Goal: Task Accomplishment & Management: Complete application form

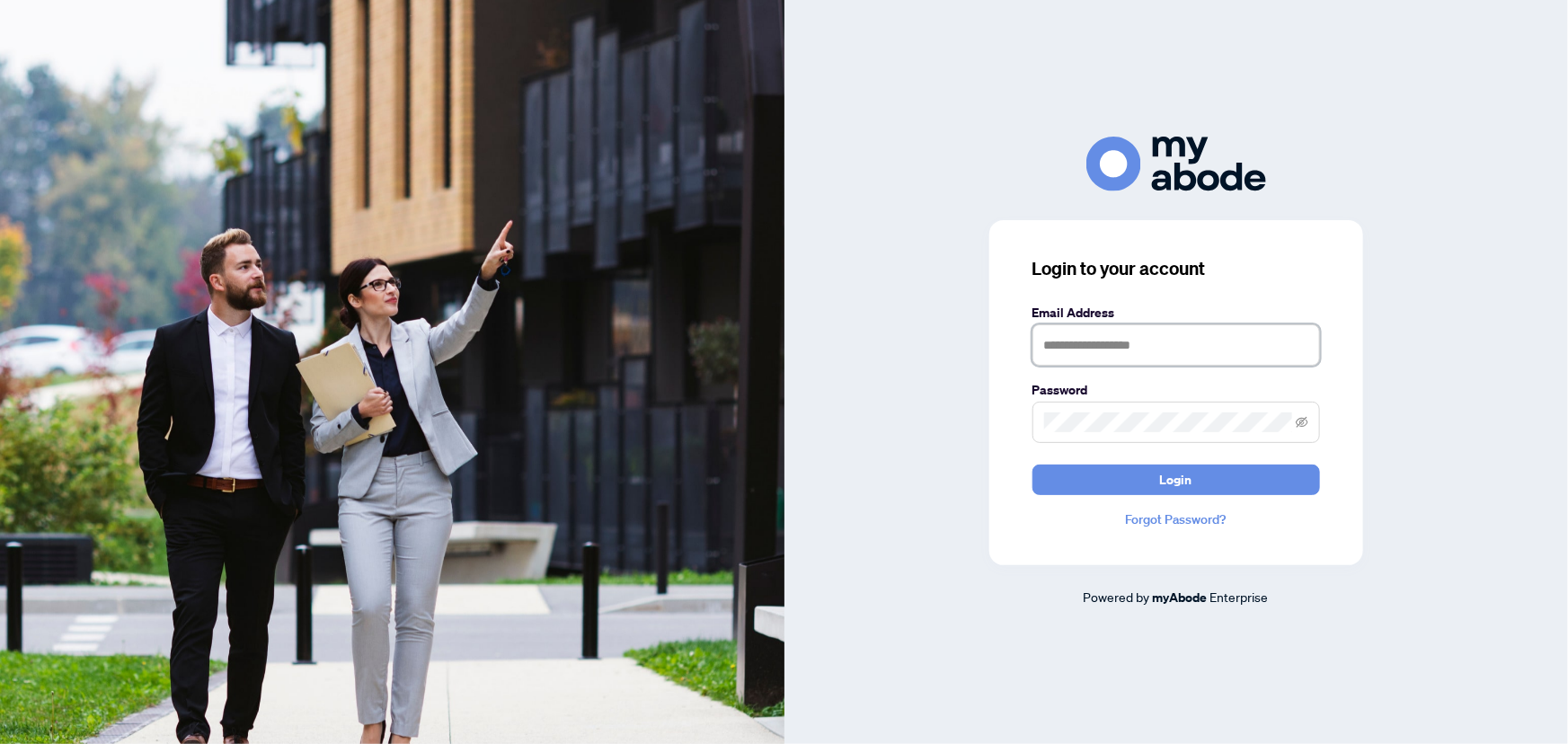
type input "**********"
click at [1152, 473] on button "Login" at bounding box center [1176, 480] width 288 height 31
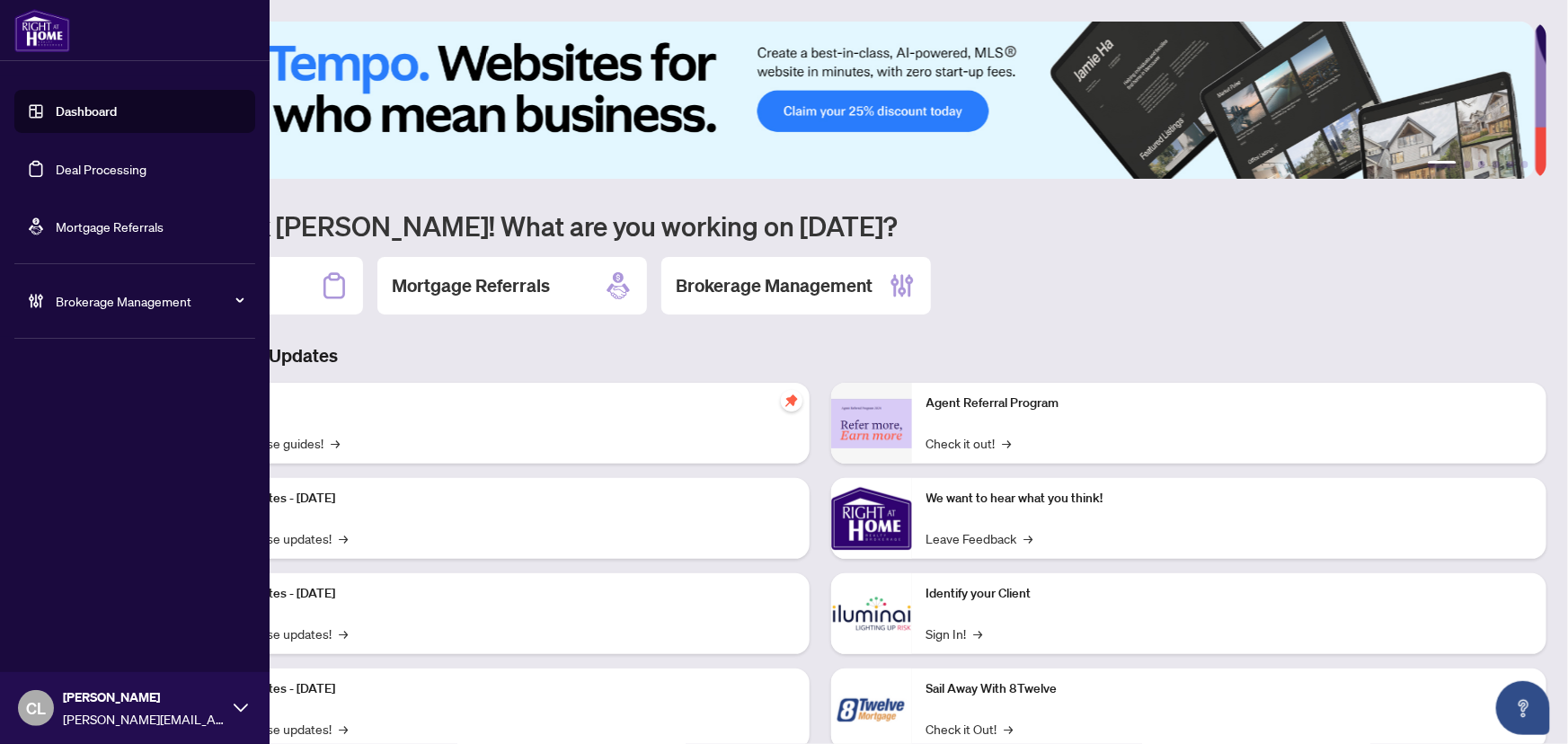
click at [56, 162] on link "Deal Processing" at bounding box center [101, 169] width 91 height 16
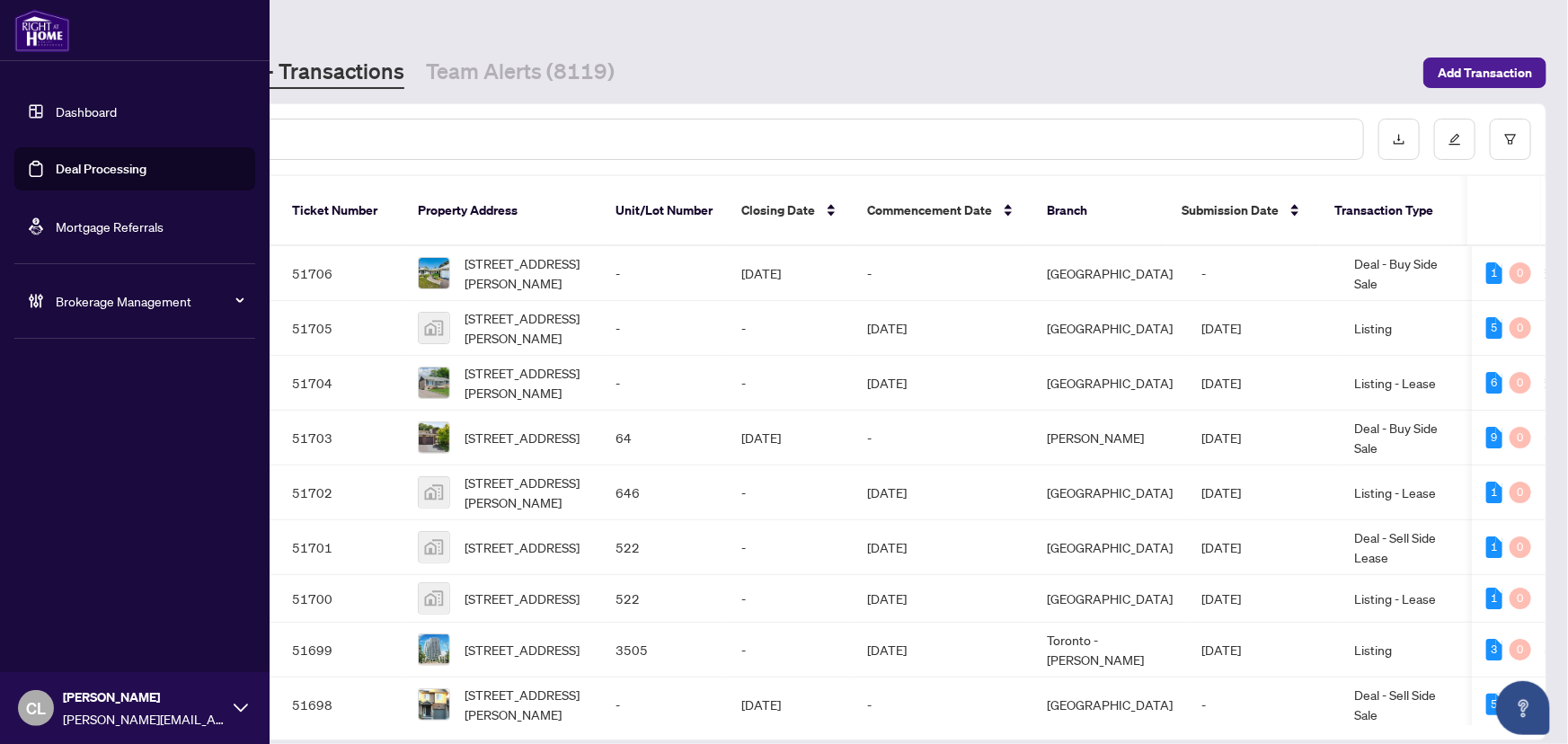
click at [56, 169] on link "Deal Processing" at bounding box center [101, 169] width 91 height 16
click at [62, 168] on link "Deal Processing" at bounding box center [101, 169] width 91 height 16
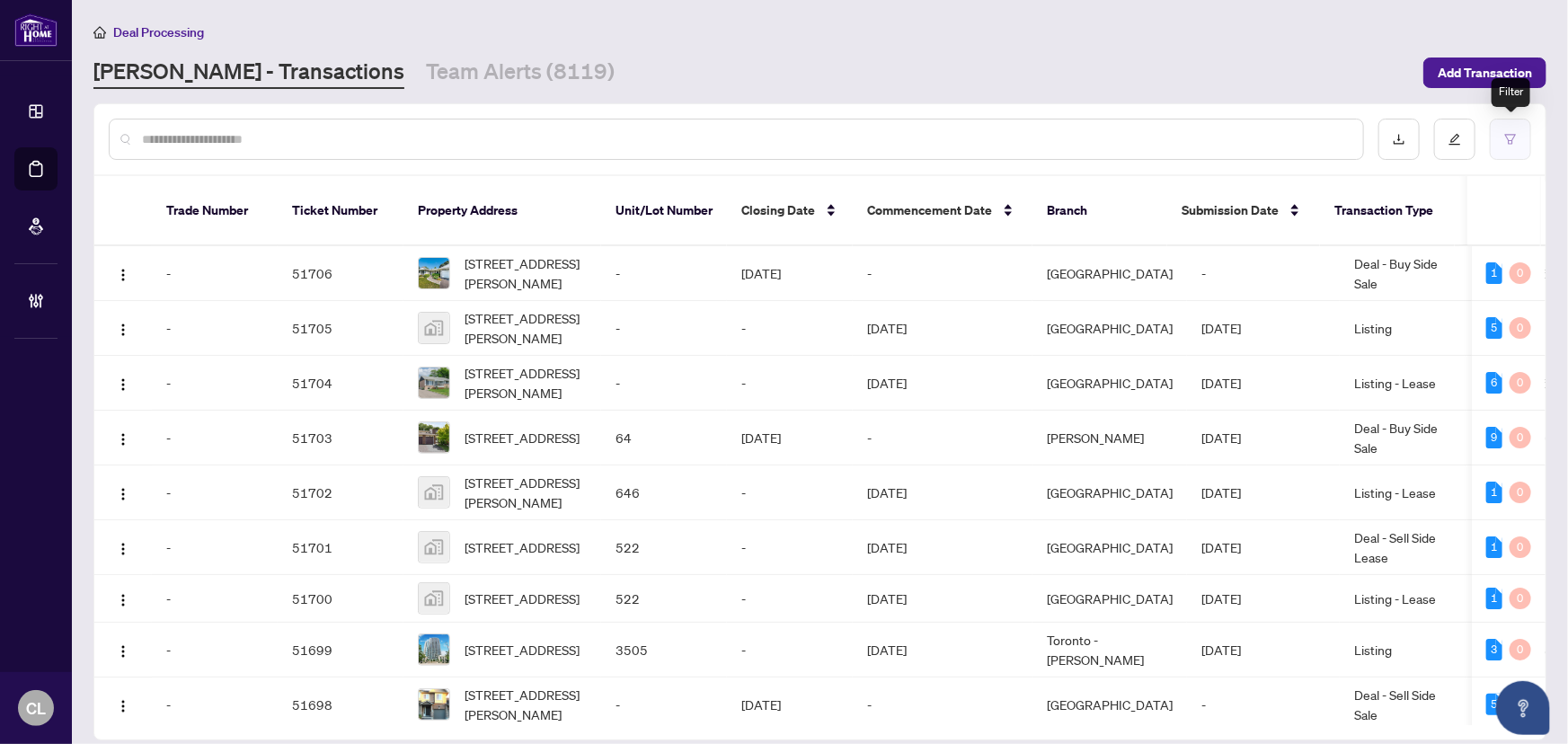
click at [1510, 144] on icon "filter" at bounding box center [1511, 139] width 13 height 13
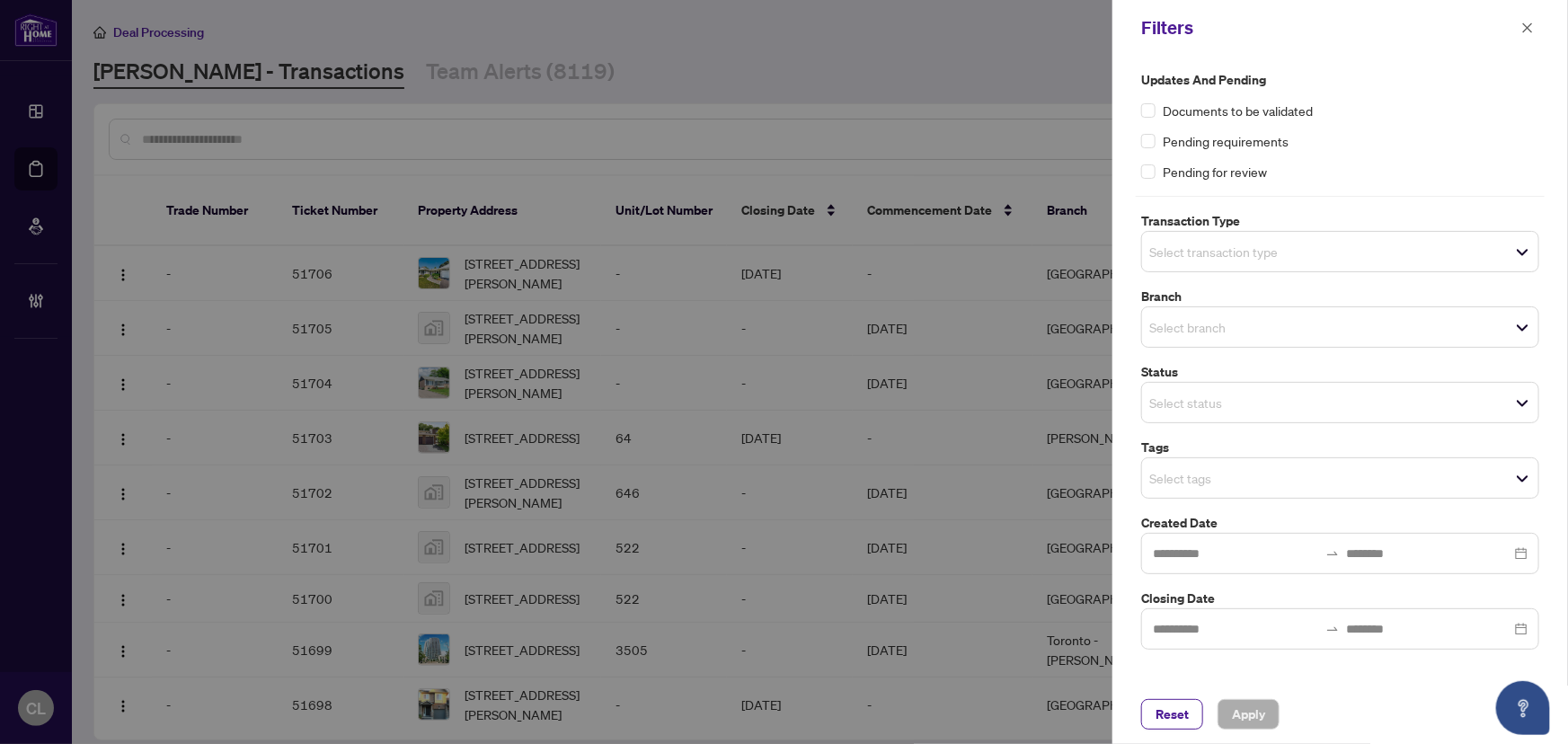
click at [1290, 250] on span "Select transaction type" at bounding box center [1339, 251] width 396 height 25
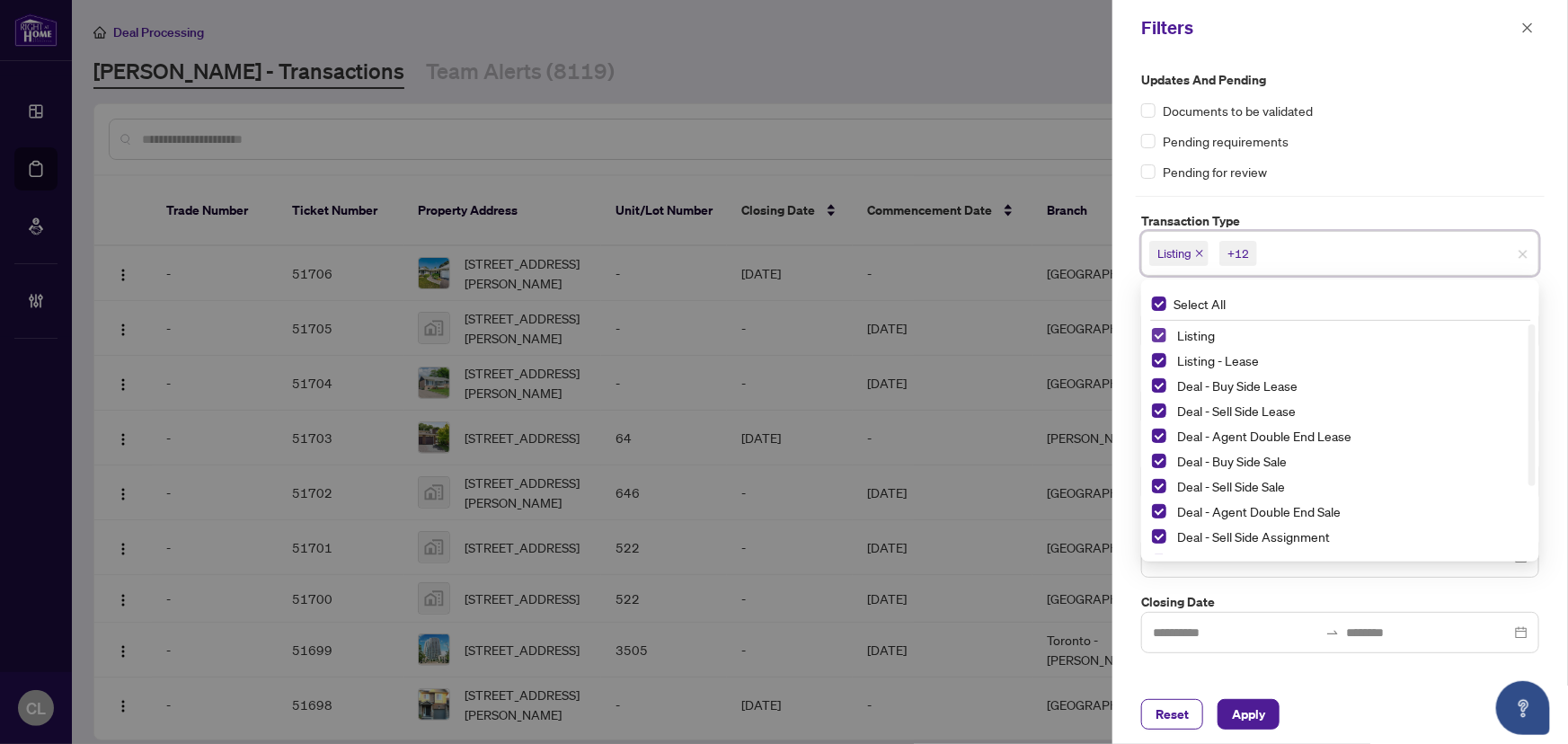
click at [1161, 332] on span "Select Listing" at bounding box center [1159, 335] width 15 height 15
drag, startPoint x: 1156, startPoint y: 351, endPoint x: 1259, endPoint y: 381, distance: 107.3
click at [1156, 351] on div "Listing - Lease" at bounding box center [1339, 361] width 376 height 22
click at [1156, 355] on span "Select Listing - Lease" at bounding box center [1159, 361] width 15 height 15
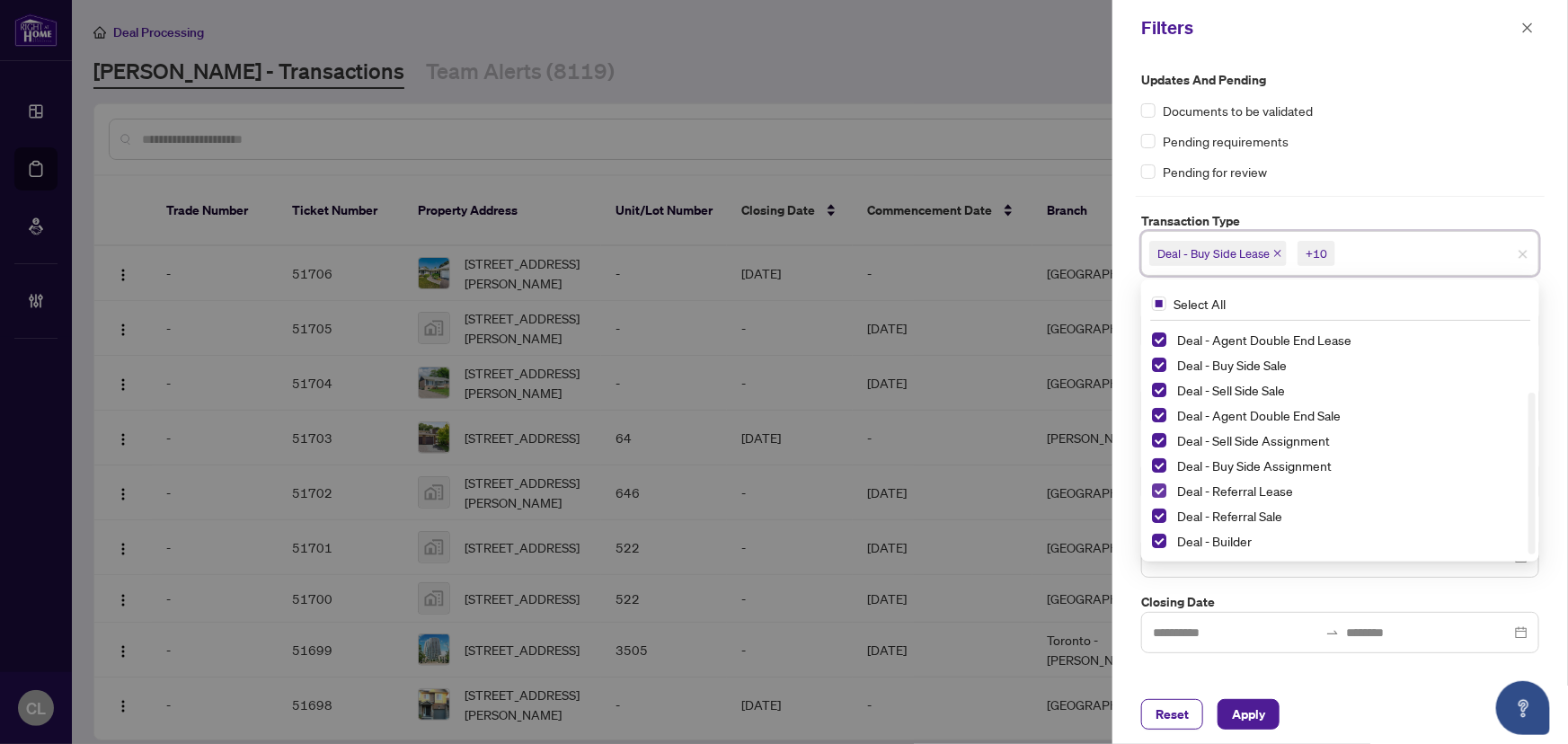
click at [1159, 492] on span "Select Deal - Referral Lease" at bounding box center [1159, 491] width 15 height 15
click at [1161, 508] on span "Select Deal - Referral Sale" at bounding box center [1159, 515] width 15 height 15
click at [1158, 538] on span "Select Deal - Builder" at bounding box center [1159, 541] width 15 height 15
click at [986, 140] on div at bounding box center [784, 372] width 1568 height 744
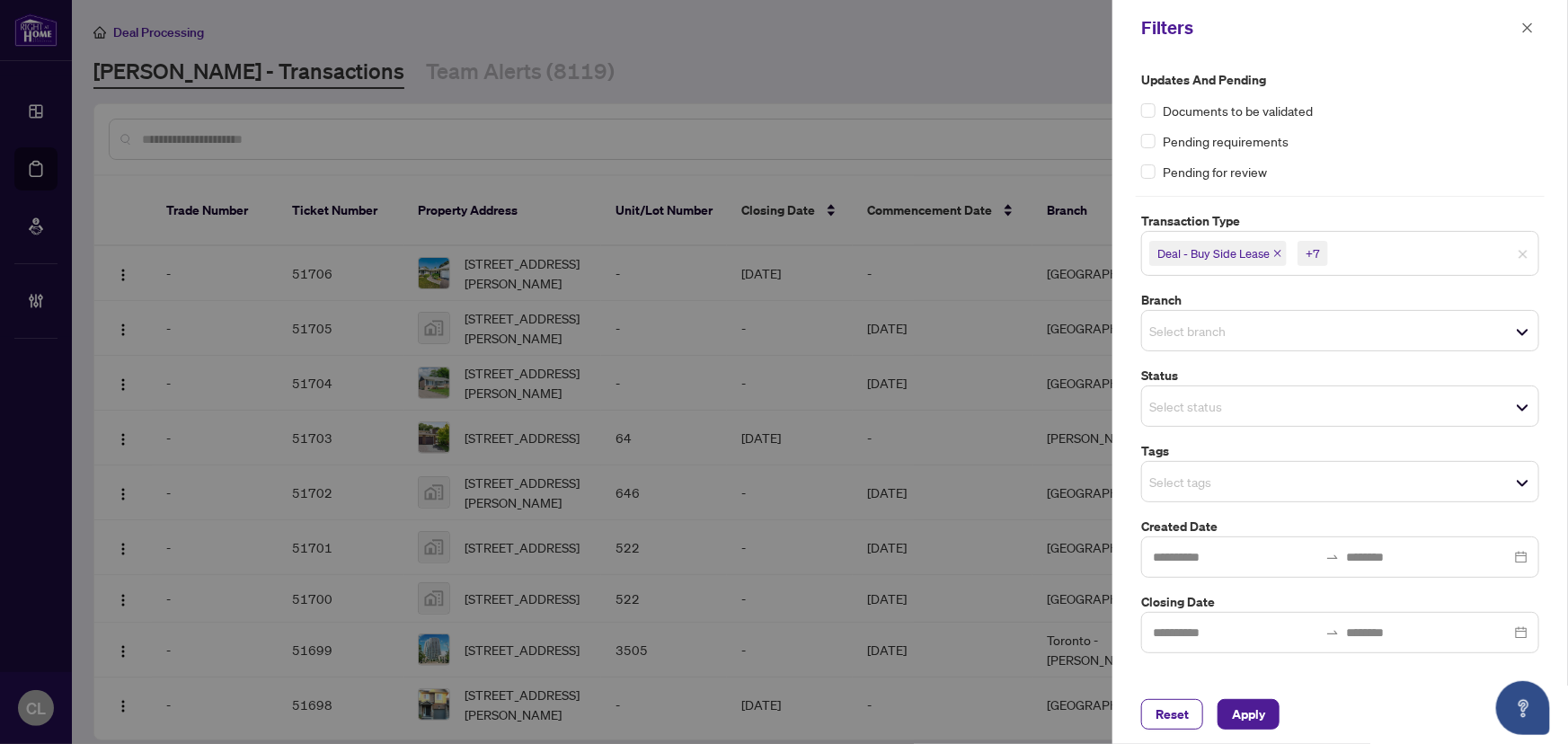
click at [1231, 342] on div "Select branch" at bounding box center [1339, 330] width 398 height 41
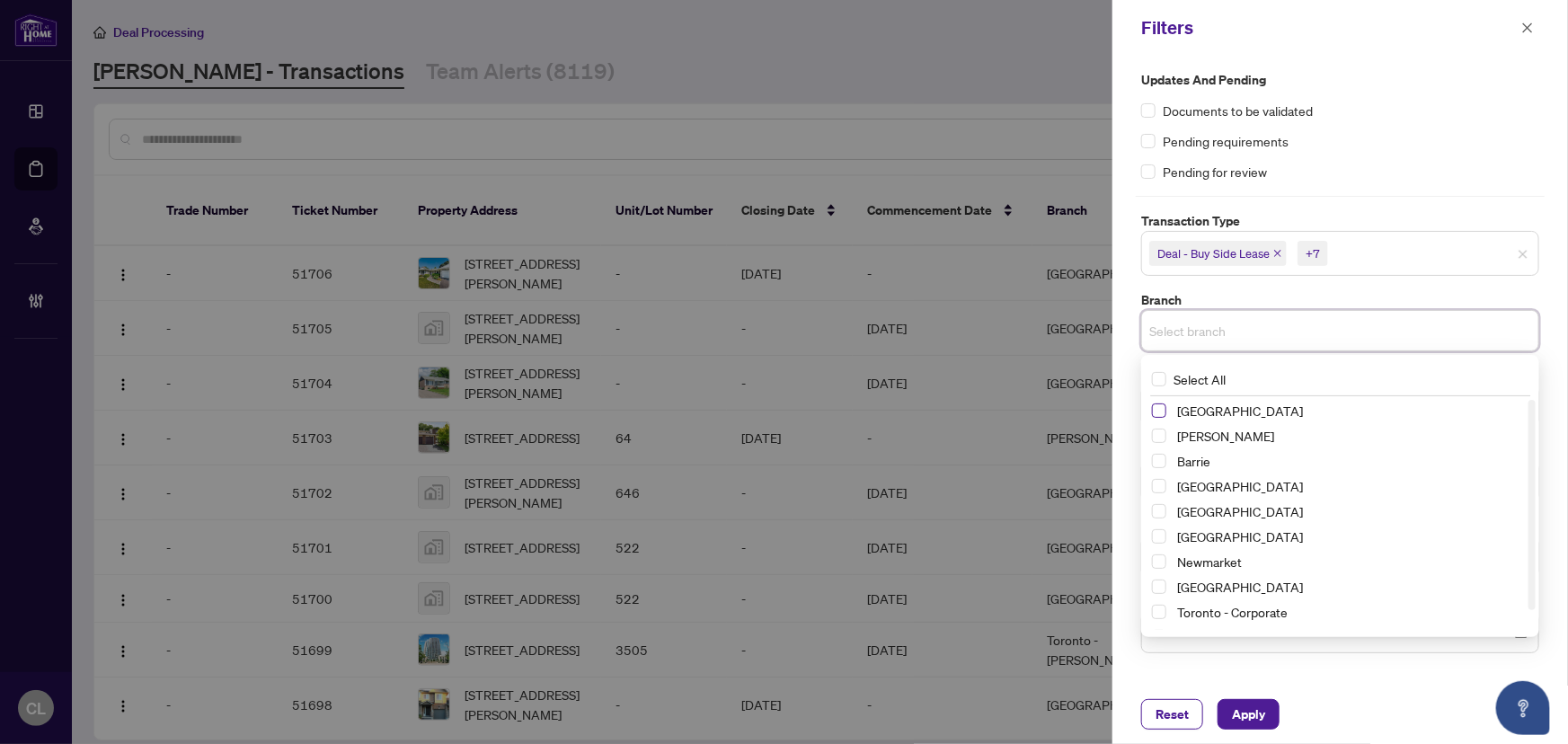
click at [1159, 411] on span "Select Richmond Hill" at bounding box center [1159, 411] width 15 height 15
click at [1161, 437] on span "Select Vaughan" at bounding box center [1159, 439] width 15 height 15
click at [1163, 465] on span "Select Barrie" at bounding box center [1159, 464] width 15 height 15
click at [1157, 512] on span "Select Durham" at bounding box center [1159, 515] width 15 height 15
click at [1163, 561] on span "Select Newmarket" at bounding box center [1159, 565] width 15 height 15
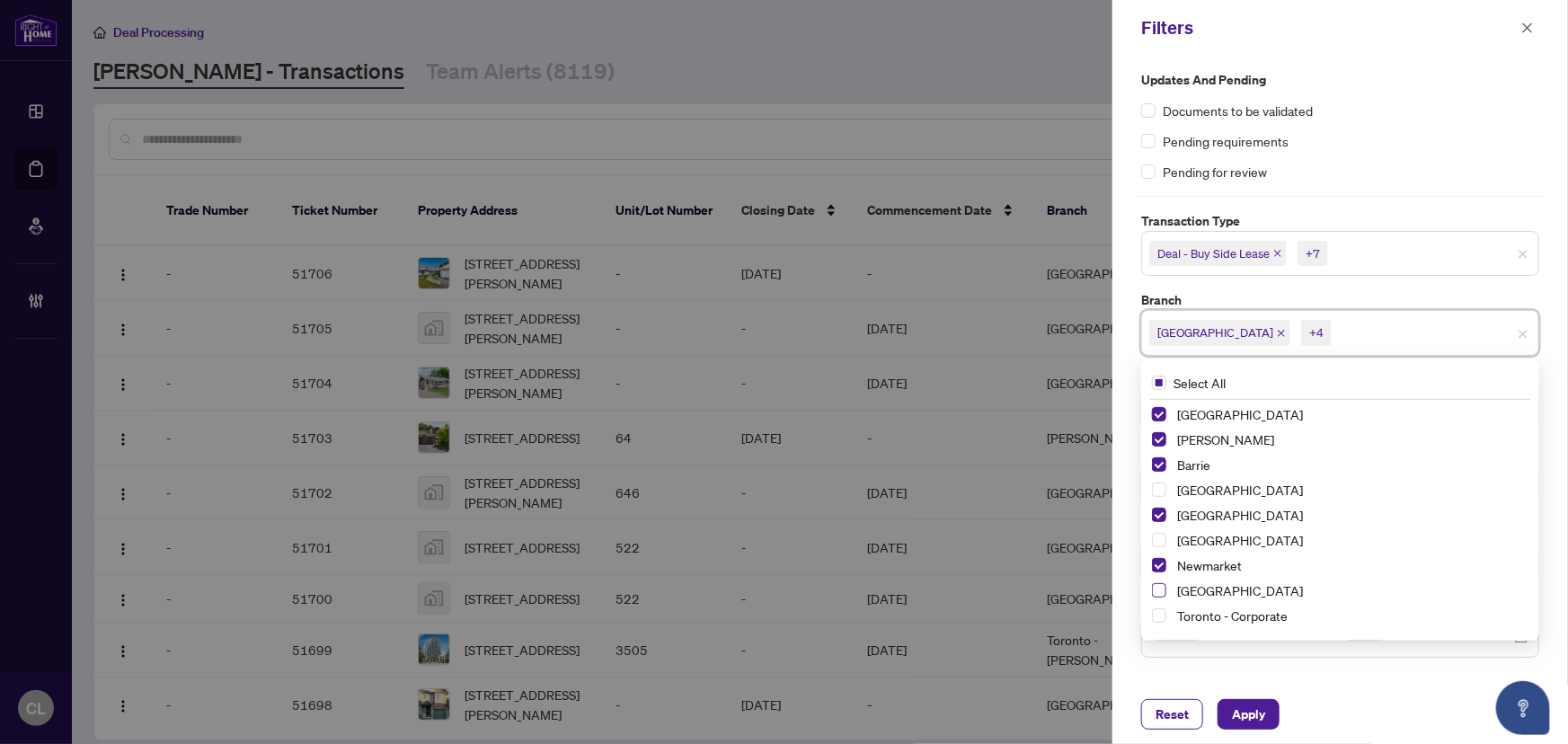
click at [1164, 587] on span "Select Ottawa" at bounding box center [1159, 590] width 15 height 15
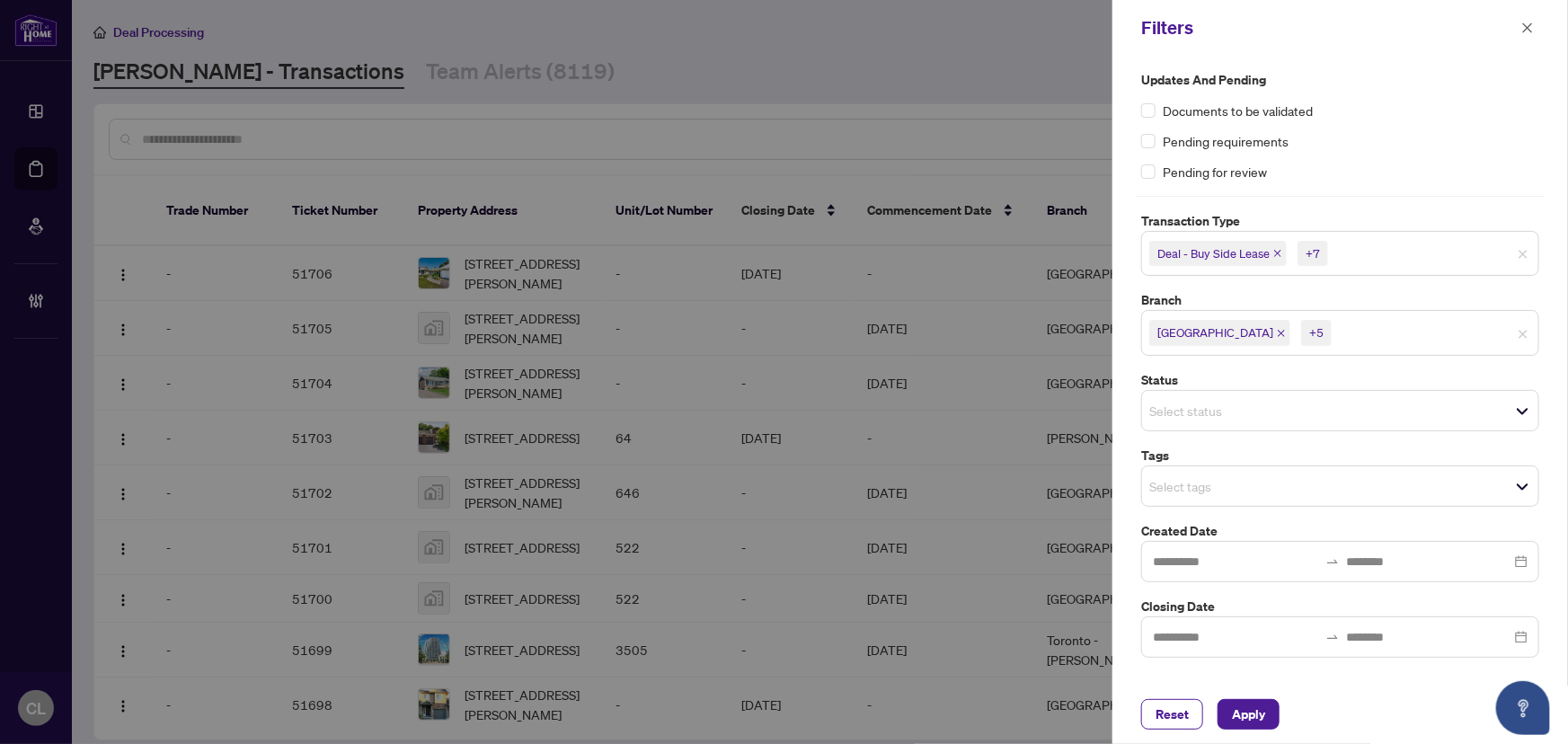
click at [996, 400] on div at bounding box center [784, 372] width 1568 height 744
click at [1189, 486] on input "search" at bounding box center [1212, 486] width 126 height 22
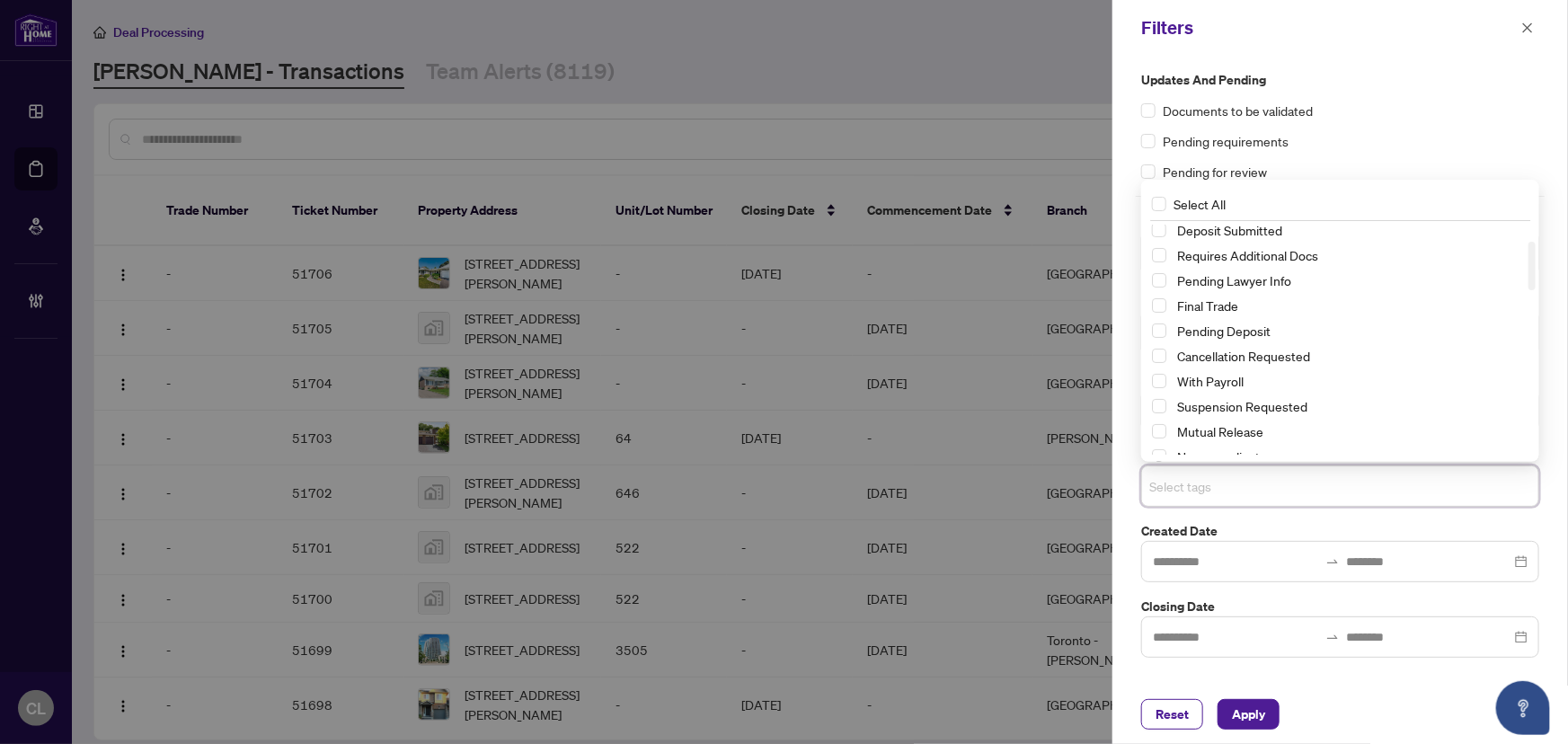
scroll to position [0, 0]
click at [1157, 287] on span "Select Submitted for Review" at bounding box center [1159, 286] width 15 height 15
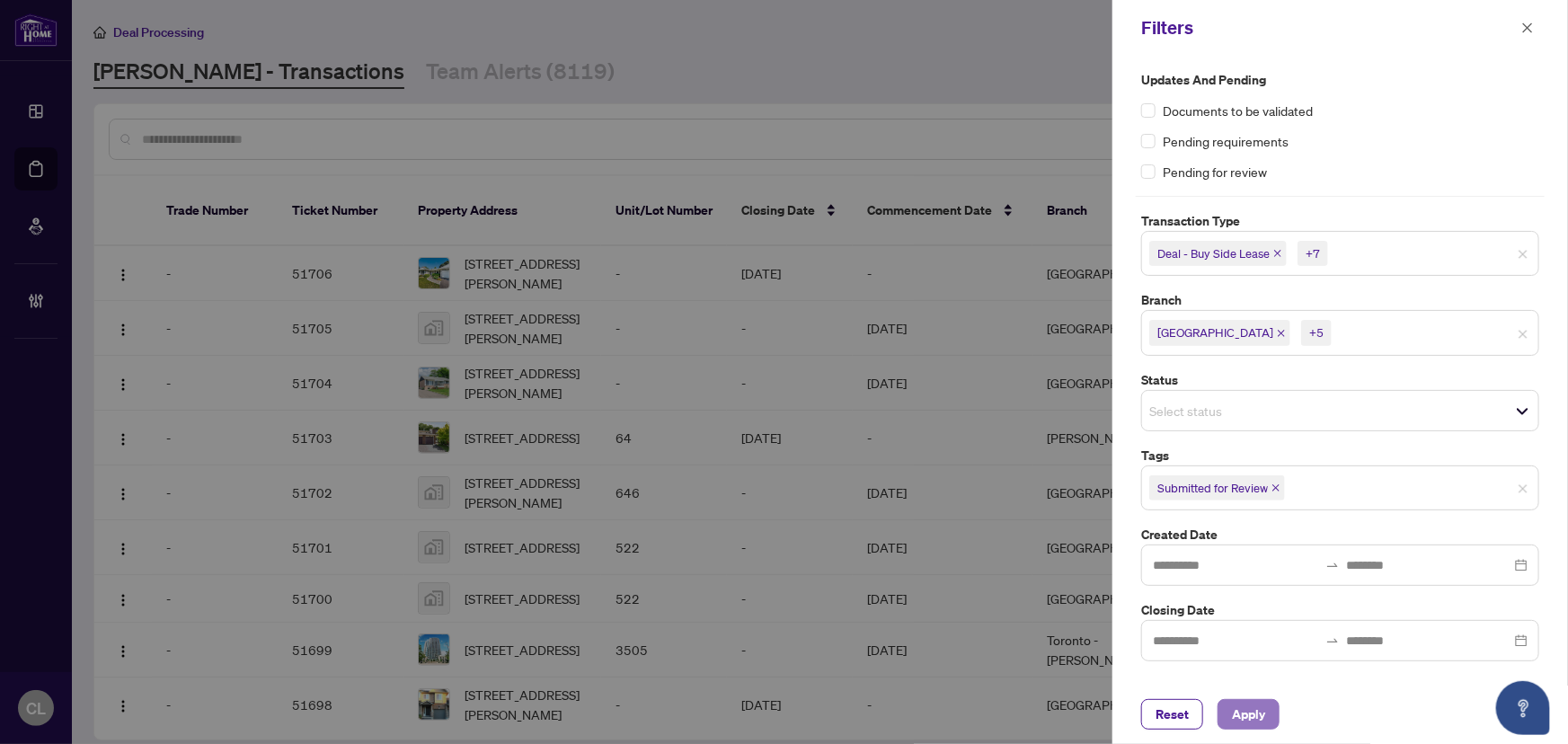
click at [1240, 718] on span "Apply" at bounding box center [1248, 714] width 33 height 29
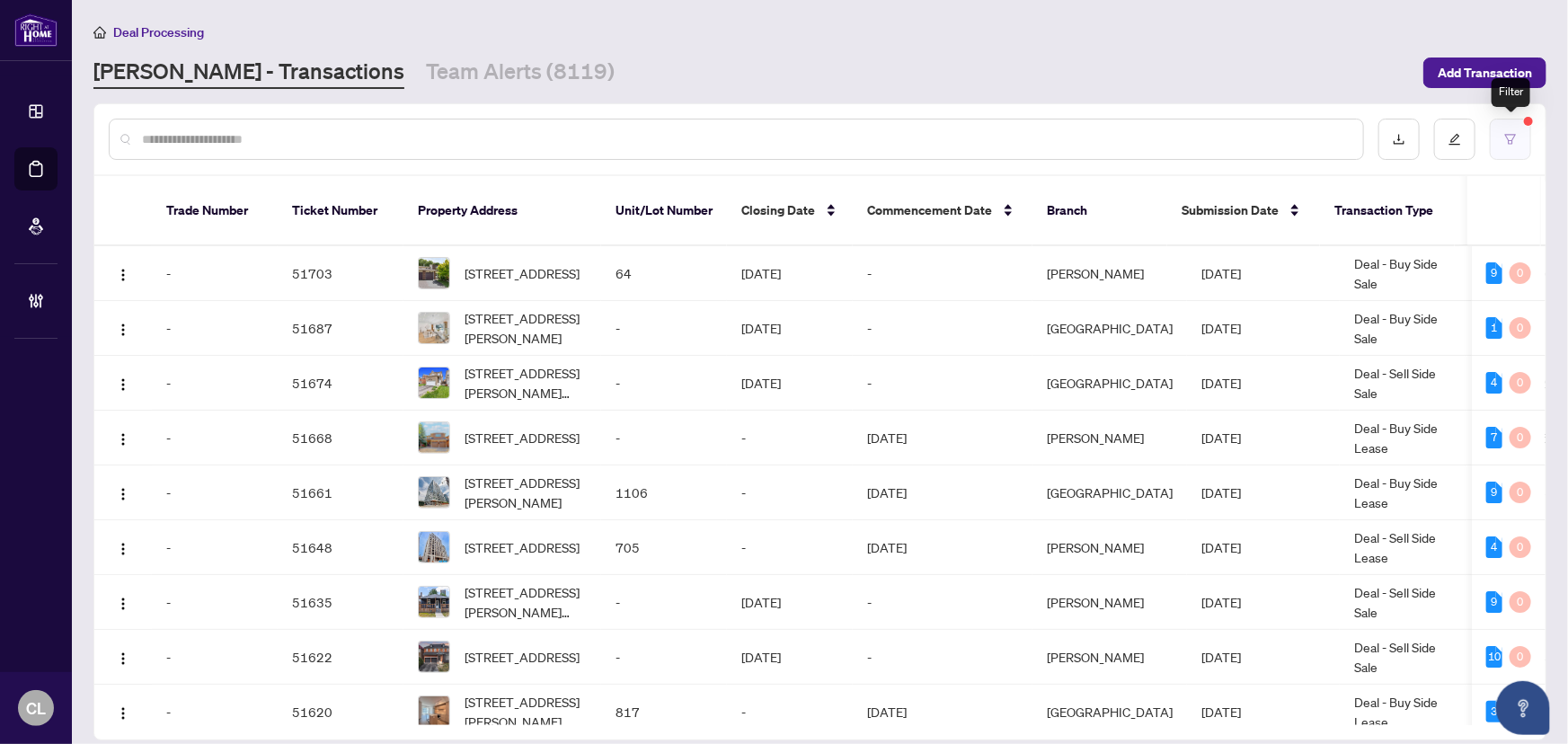
click at [1523, 118] on button "button" at bounding box center [1510, 138] width 41 height 41
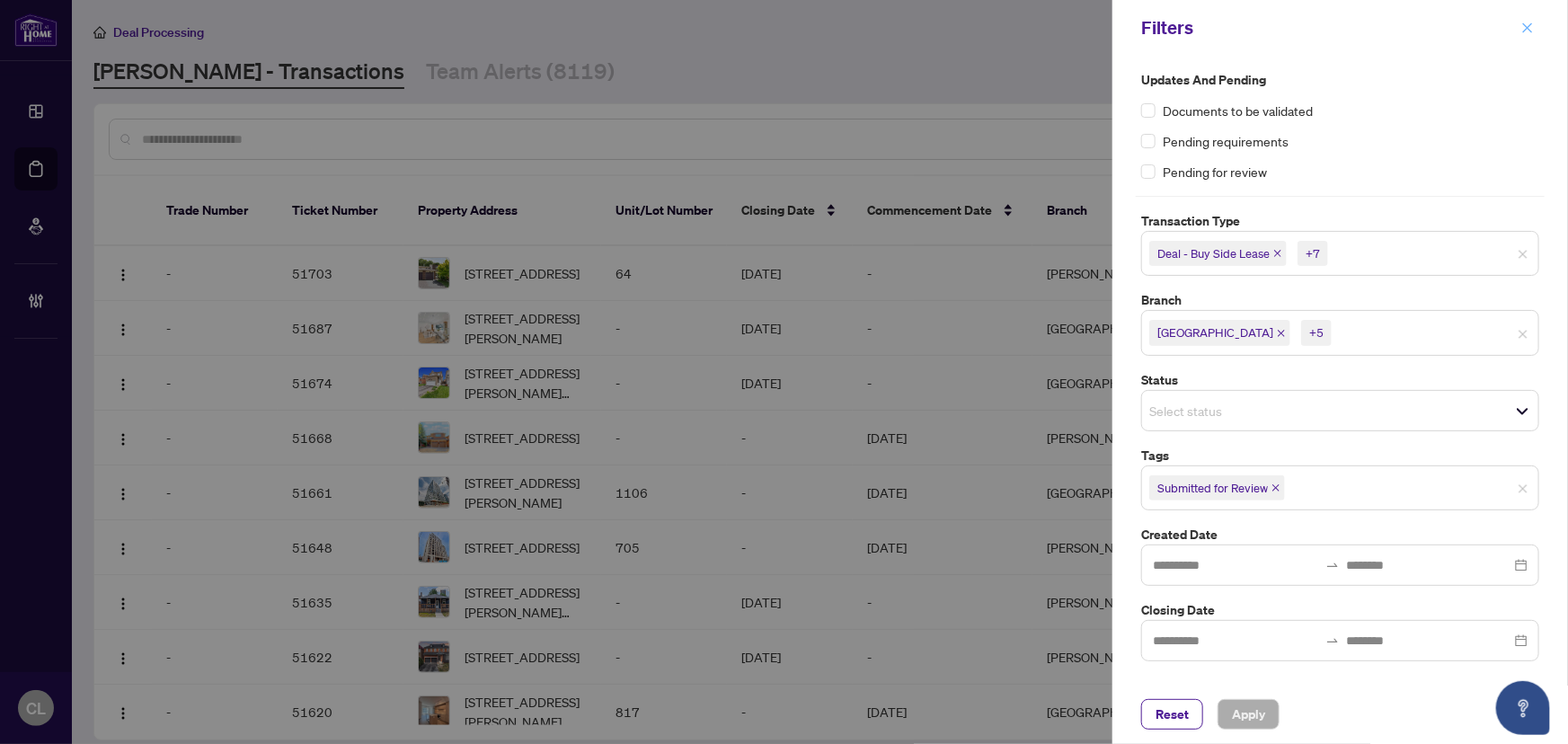
click at [1533, 26] on icon "close" at bounding box center [1528, 28] width 13 height 13
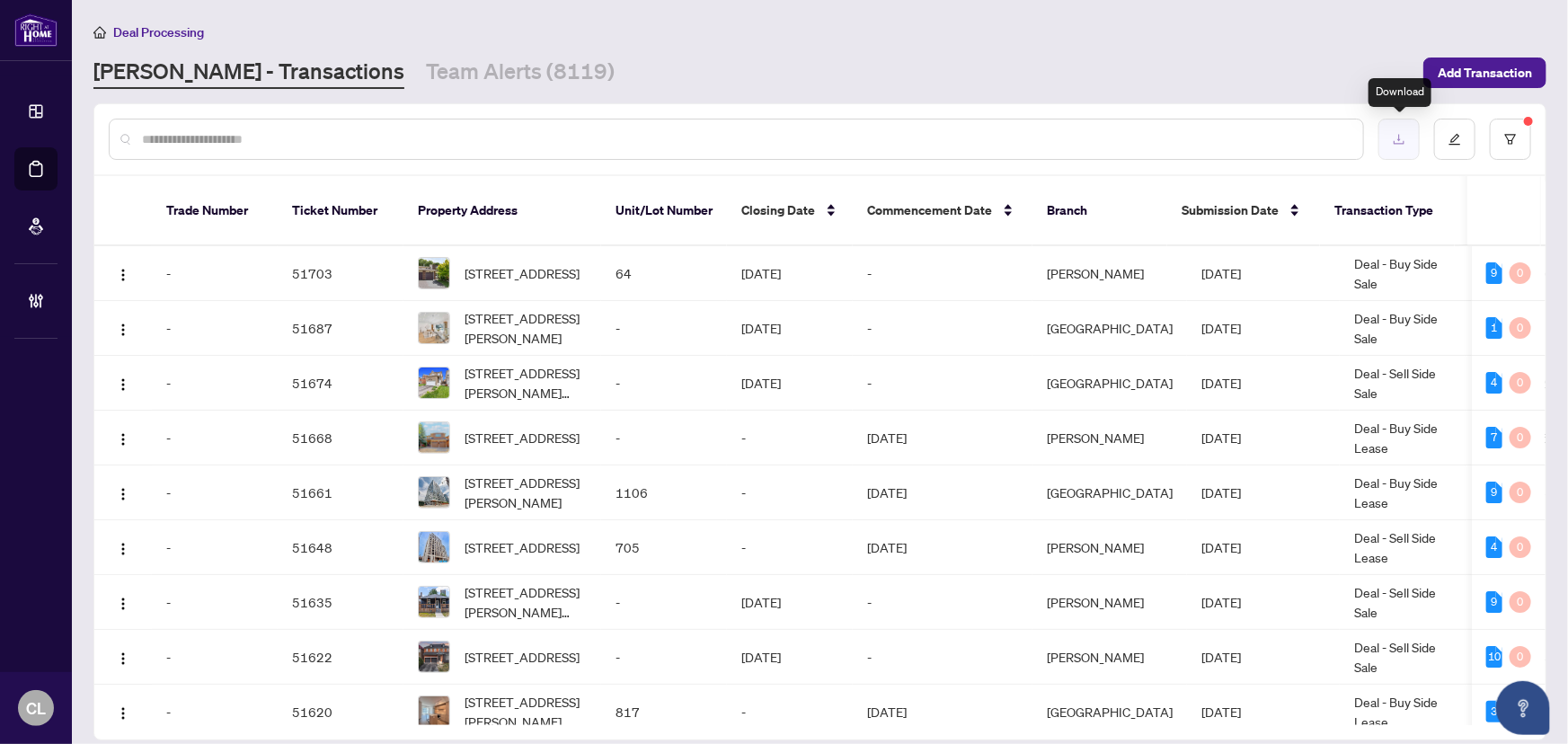
click at [1405, 138] on icon "download" at bounding box center [1399, 139] width 13 height 13
